Goal: Task Accomplishment & Management: Use online tool/utility

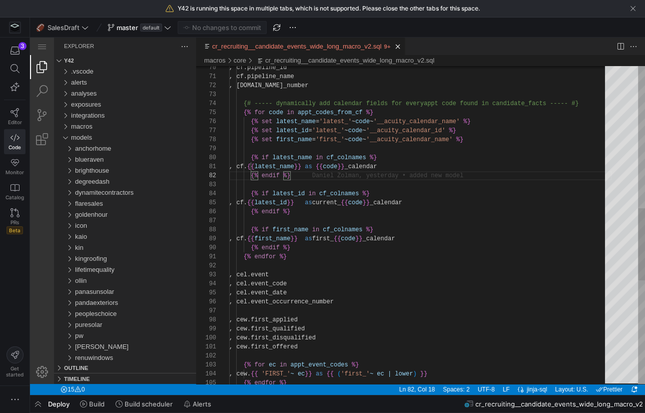
scroll to position [9, 61]
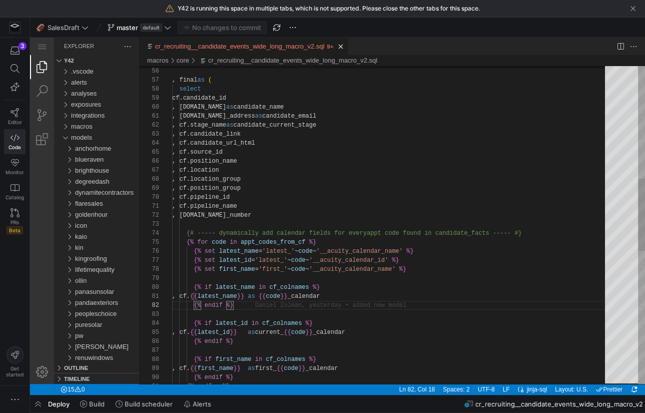
type textarea ", [DOMAIN_NAME]_address as candidate_email , cf.stage_name as candidate_current…"
click at [333, 173] on div ", cf.pipeline_id , cf.pipeline_name , cf.location , cf.location_group , cf.posi…" at bounding box center [392, 270] width 440 height 1398
